Goal: Information Seeking & Learning: Learn about a topic

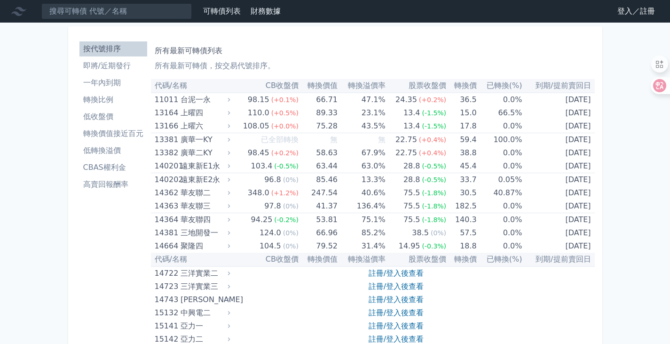
click at [624, 9] on link "登入／註冊" at bounding box center [636, 11] width 53 height 15
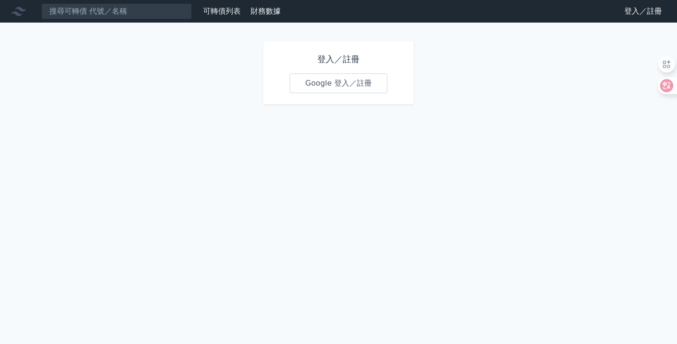
click at [342, 85] on link "Google 登入／註冊" at bounding box center [338, 83] width 98 height 20
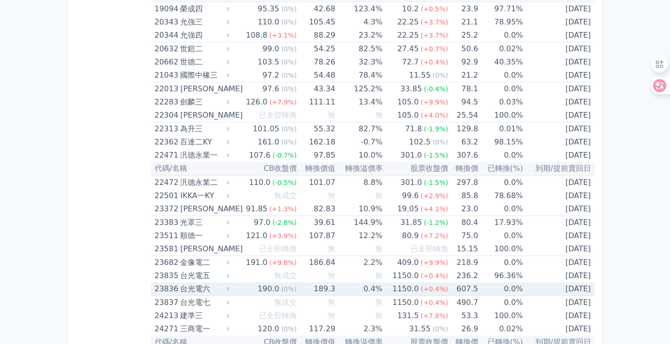
scroll to position [752, 0]
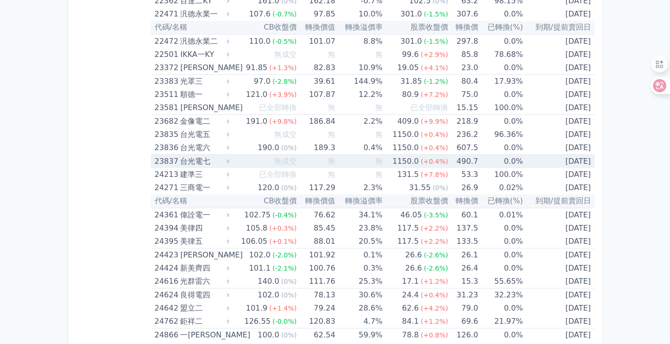
click at [162, 158] on div "23837" at bounding box center [166, 161] width 23 height 13
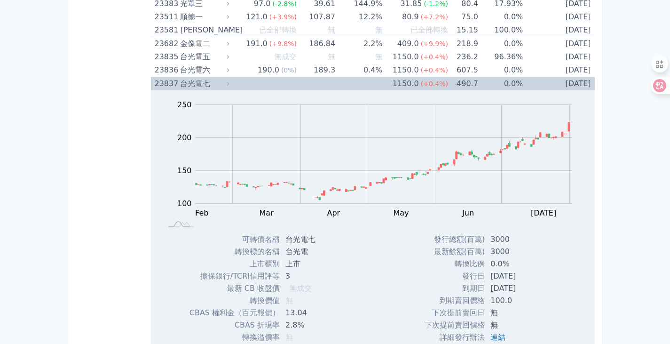
scroll to position [846, 0]
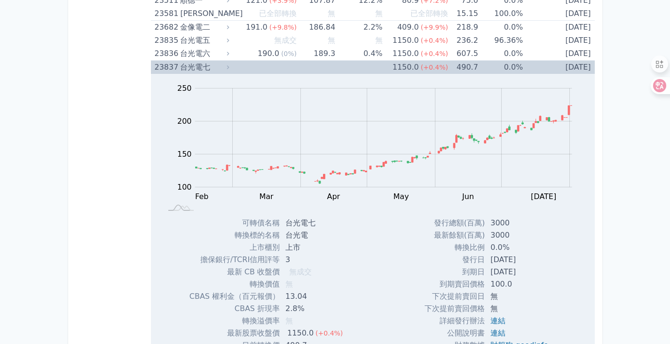
click at [161, 65] on div "23837" at bounding box center [166, 67] width 23 height 13
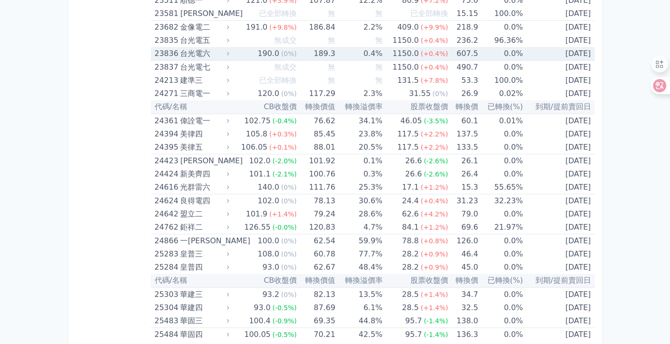
click at [164, 54] on div "23836" at bounding box center [166, 53] width 23 height 13
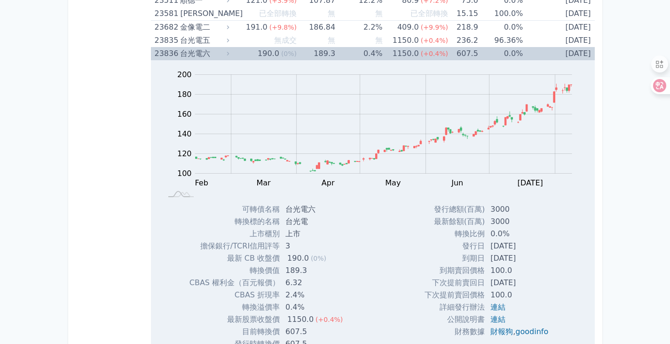
click at [164, 54] on div "23836" at bounding box center [166, 53] width 23 height 13
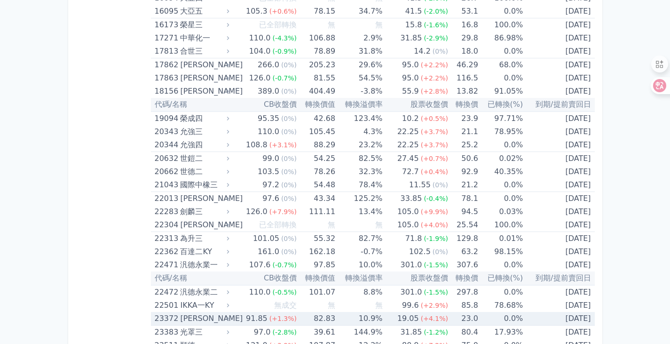
scroll to position [423, 0]
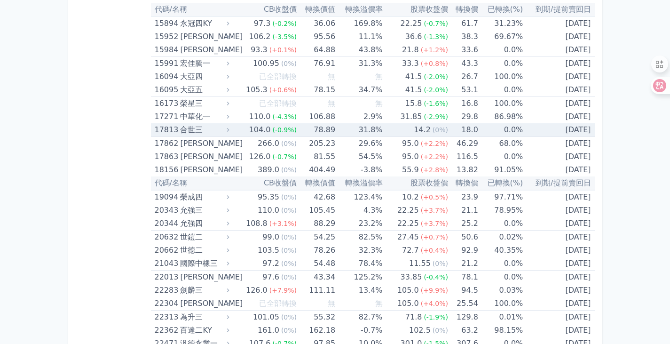
click at [161, 128] on div "17813" at bounding box center [166, 129] width 23 height 13
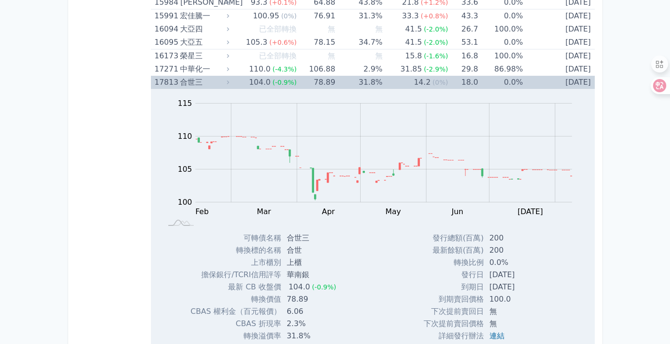
scroll to position [470, 0]
click at [168, 82] on div "17813" at bounding box center [166, 82] width 23 height 13
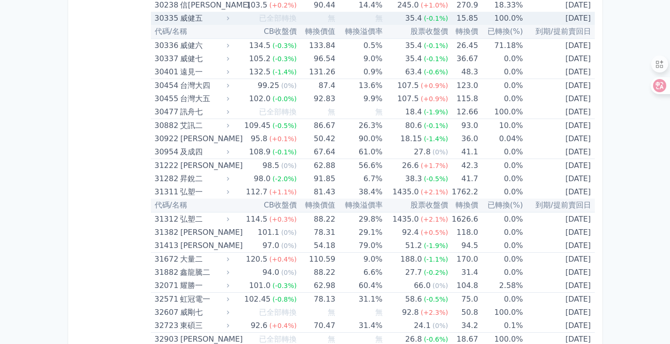
scroll to position [1504, 0]
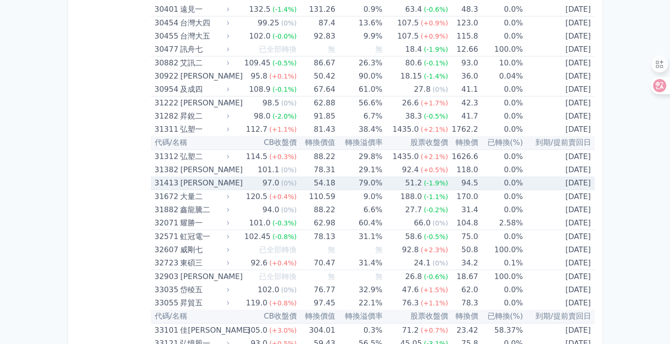
click at [167, 177] on div "31413" at bounding box center [166, 182] width 23 height 13
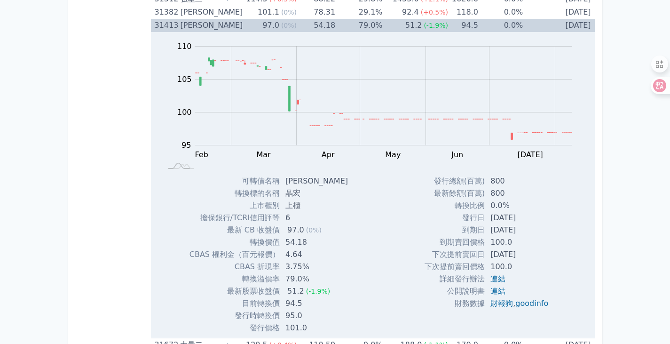
scroll to position [1645, 0]
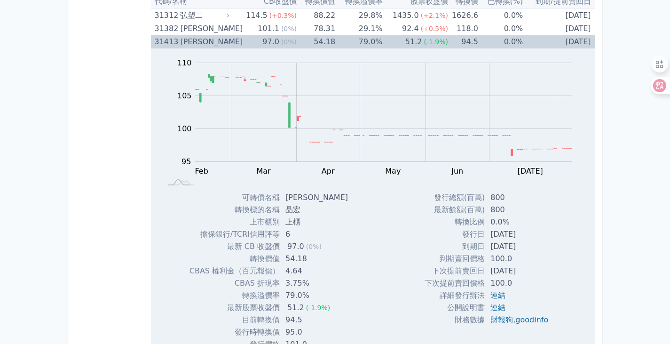
click at [160, 45] on div "31413" at bounding box center [166, 41] width 23 height 13
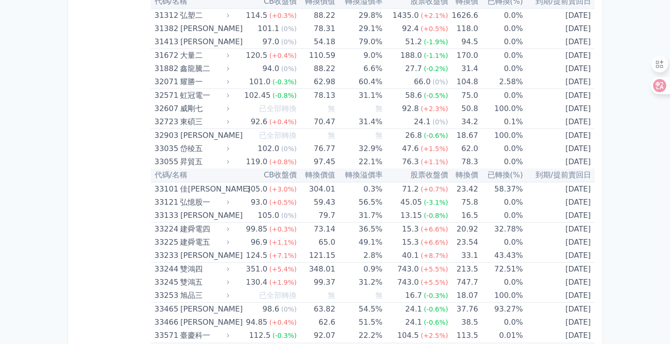
scroll to position [1786, 0]
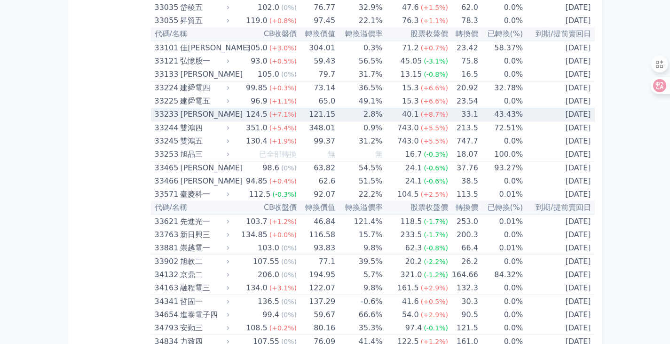
click at [161, 113] on div "33233" at bounding box center [166, 114] width 23 height 13
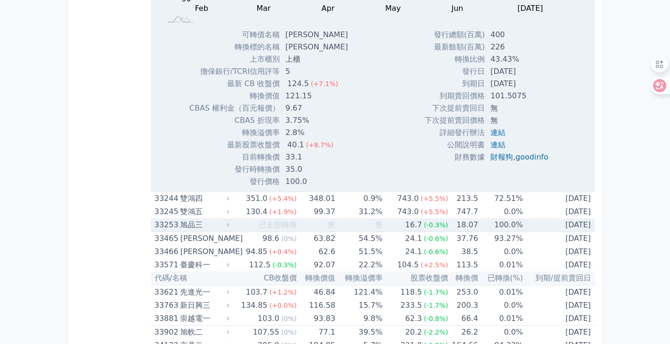
scroll to position [1739, 0]
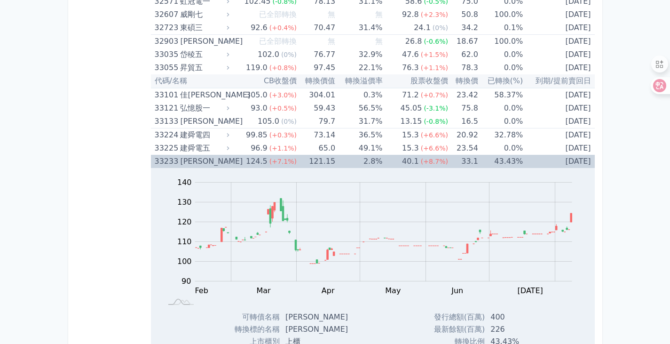
click at [160, 160] on div "33233" at bounding box center [166, 161] width 23 height 13
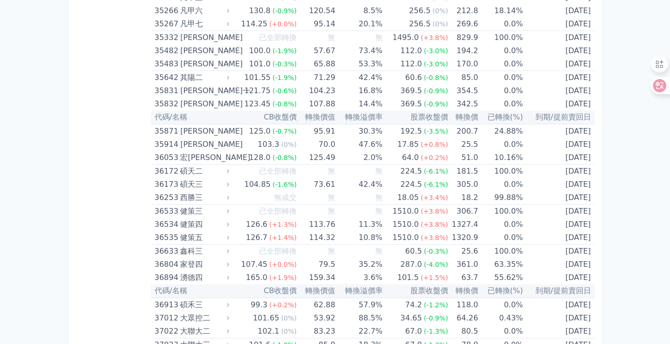
scroll to position [2256, 0]
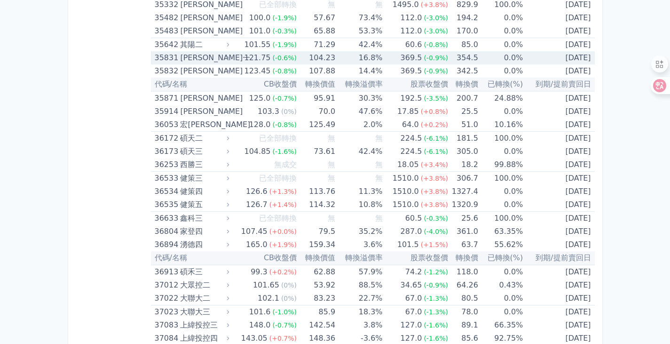
click at [161, 56] on div "35831" at bounding box center [166, 57] width 23 height 13
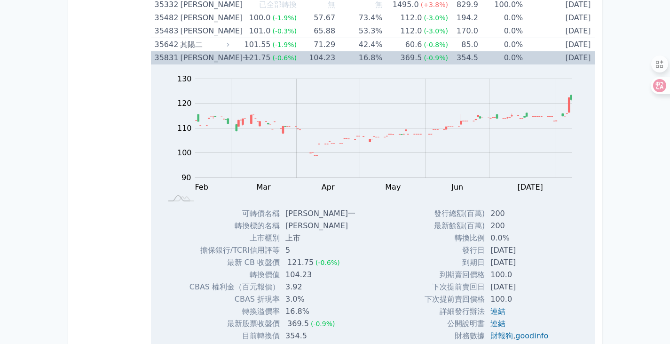
click at [161, 57] on div "35831" at bounding box center [166, 57] width 23 height 13
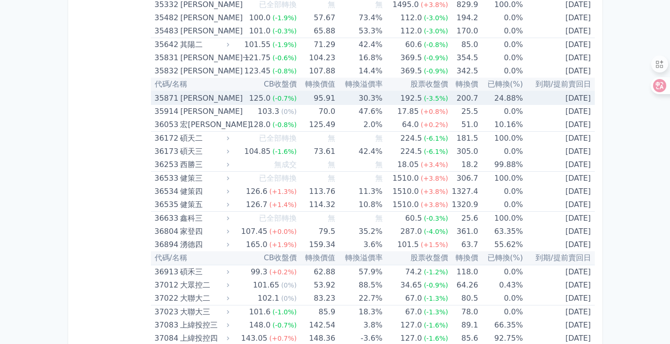
click at [167, 96] on div "35871" at bounding box center [166, 98] width 23 height 13
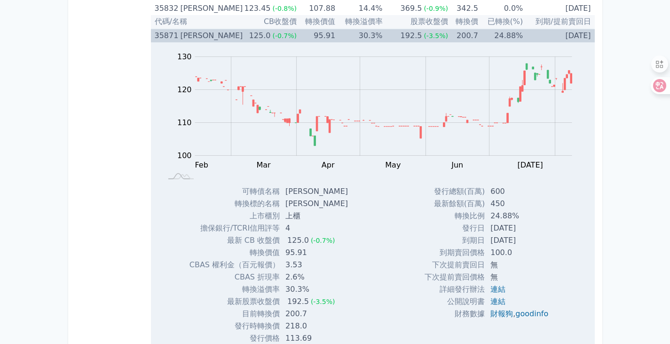
scroll to position [2303, 0]
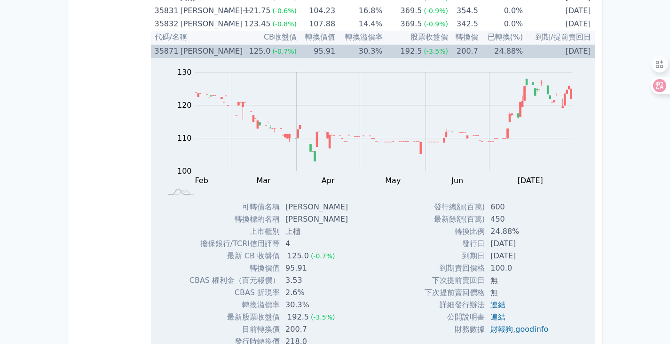
click at [160, 52] on div "35871" at bounding box center [166, 51] width 23 height 13
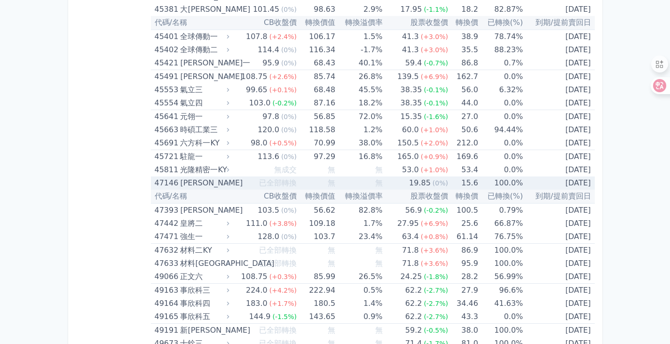
scroll to position [2961, 0]
